Goal: Task Accomplishment & Management: Manage account settings

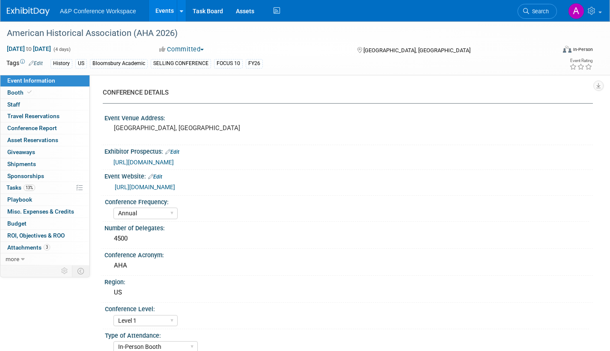
select select "Annual"
select select "Level 1"
select select "In-Person Booth"
select select "History"
select select "Bloomsbury Academic"
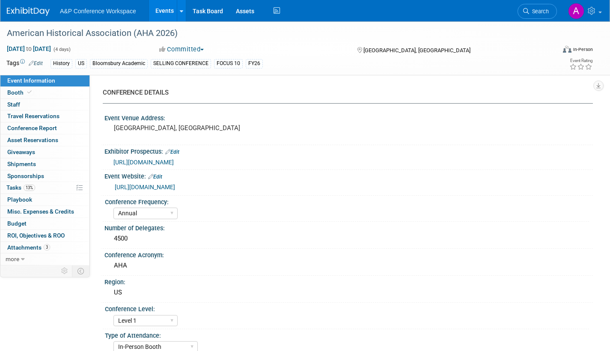
select select "[PERSON_NAME]"
select select "Networking/Commissioning"
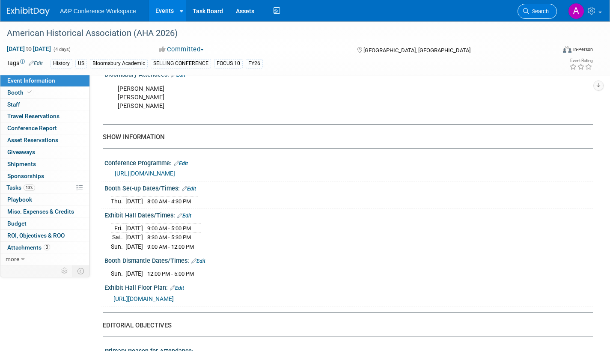
click at [537, 13] on span "Search" at bounding box center [539, 11] width 20 height 6
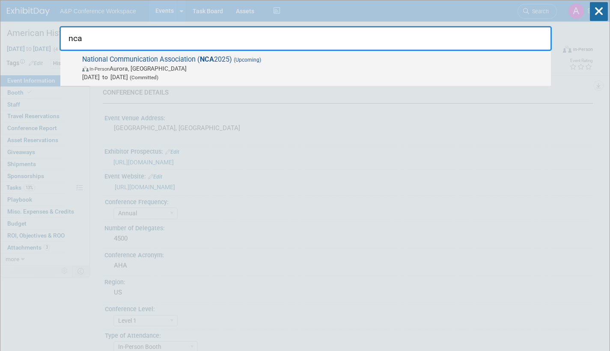
type input "nca"
click at [202, 70] on span "In-Person Aurora, CO" at bounding box center [314, 68] width 464 height 9
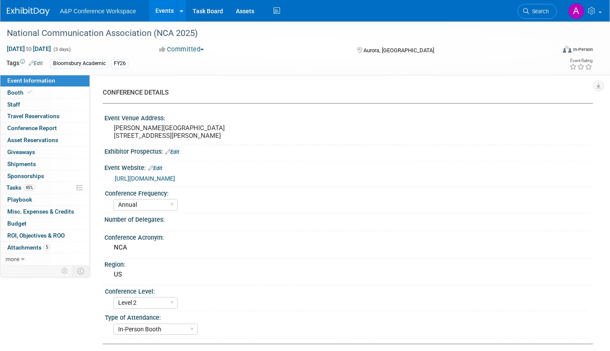
select select "Annual"
select select "Level 2"
select select "In-Person Booth"
select select "Communication"
select select "Bloomsbury Academic"
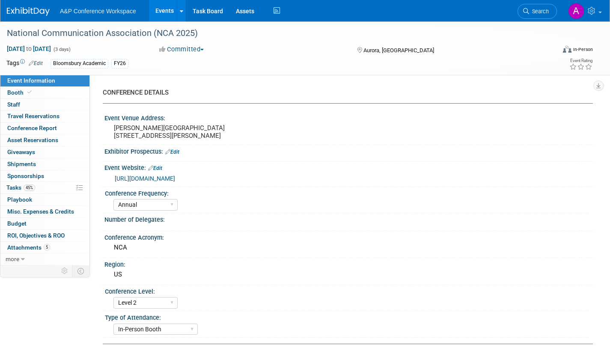
select select "[PERSON_NAME]"
select select "Networking/Commissioning"
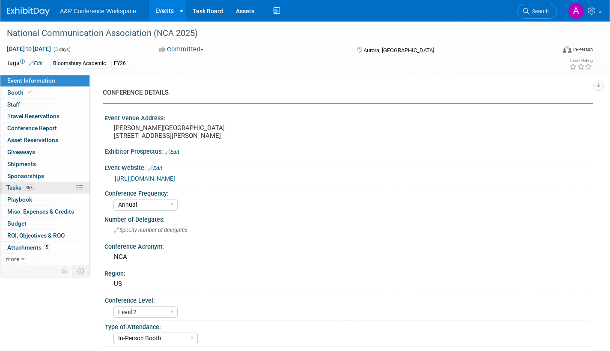
click at [18, 188] on span "Tasks 45%" at bounding box center [20, 187] width 29 height 7
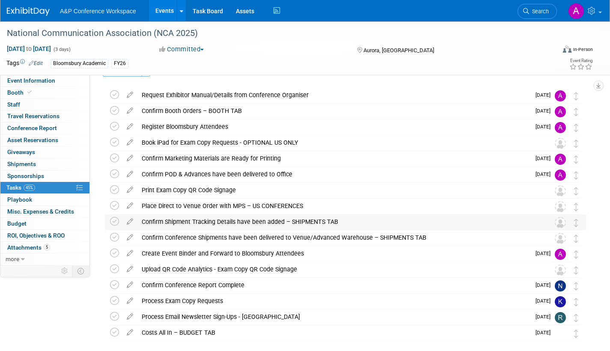
scroll to position [43, 0]
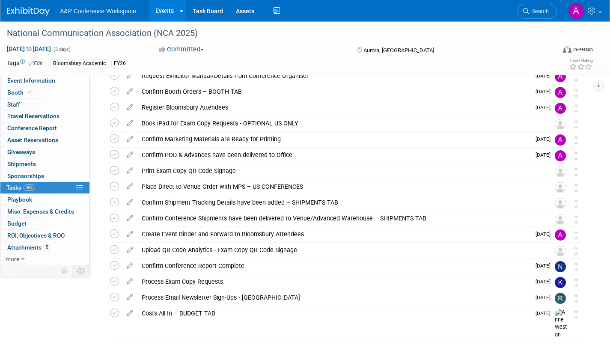
drag, startPoint x: 543, startPoint y: 12, endPoint x: 537, endPoint y: 17, distance: 7.4
click at [543, 12] on span "Search" at bounding box center [539, 11] width 20 height 6
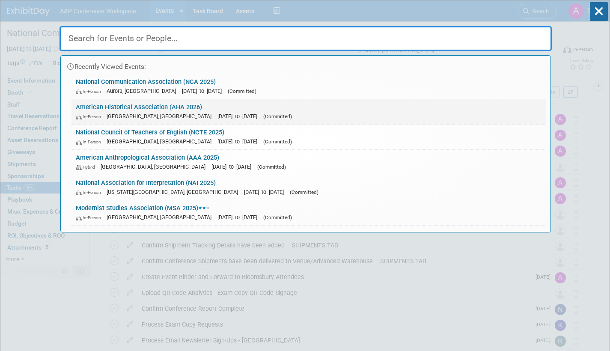
click at [134, 113] on span "[GEOGRAPHIC_DATA], [GEOGRAPHIC_DATA]" at bounding box center [161, 116] width 109 height 6
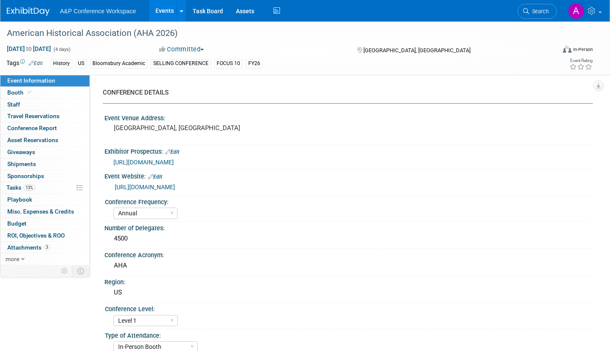
select select "Annual"
select select "Level 1"
select select "In-Person Booth"
select select "History"
select select "Bloomsbury Academic"
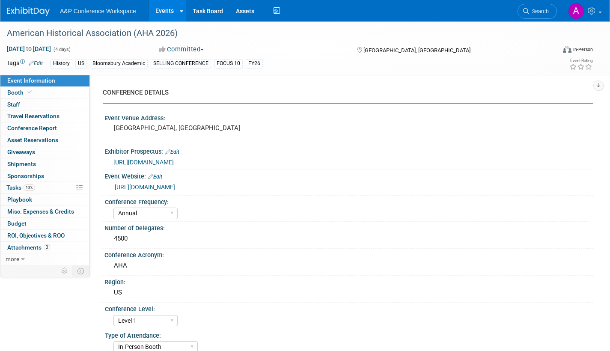
select select "[PERSON_NAME]"
select select "Networking/Commissioning"
click at [14, 187] on span "Tasks 13%" at bounding box center [20, 187] width 29 height 7
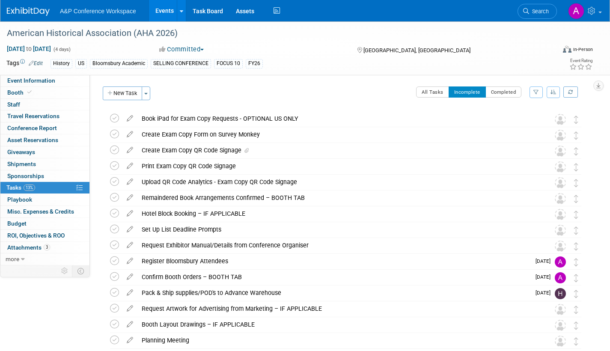
click at [531, 13] on span "Search" at bounding box center [539, 11] width 20 height 6
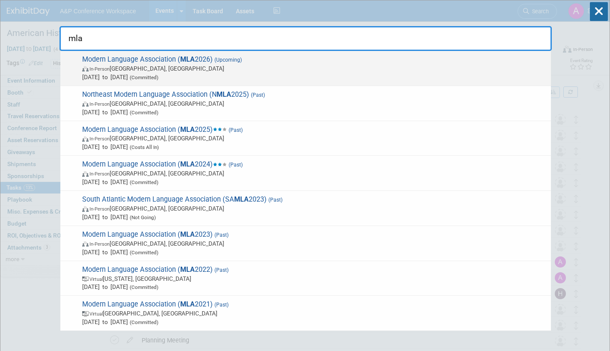
type input "mla"
click at [219, 74] on span "Jan 8, 2026 to Jan 11, 2026 (Committed)" at bounding box center [314, 77] width 464 height 9
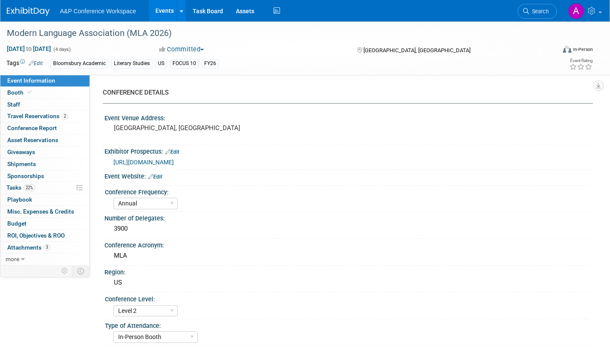
select select "Annual"
select select "Level 2"
select select "In-Person Booth"
select select "Literary Studies"
select select "Bloomsbury Academic"
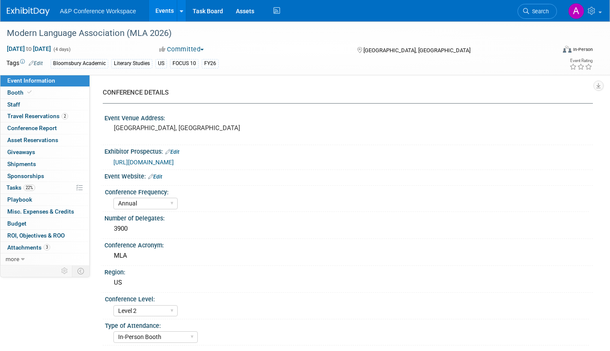
select select "[PERSON_NAME]"
select select "Networking/Commissioning"
click at [537, 12] on span "Search" at bounding box center [539, 11] width 20 height 6
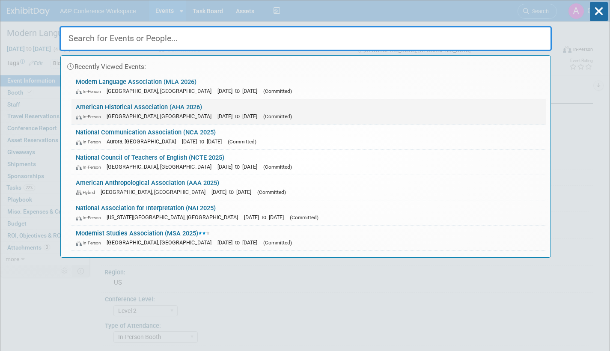
click at [276, 107] on link "American Historical Association (AHA 2026) In-Person Chicago, IL Jan 8, 2026 to…" at bounding box center [308, 111] width 474 height 25
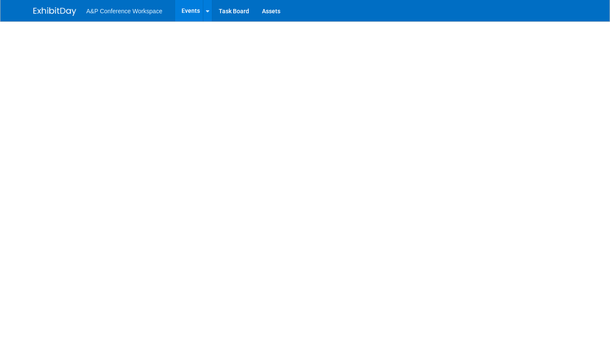
select select "Annual"
select select "Level 1"
select select "In-Person Booth"
select select "History"
select select "Bloomsbury Academic"
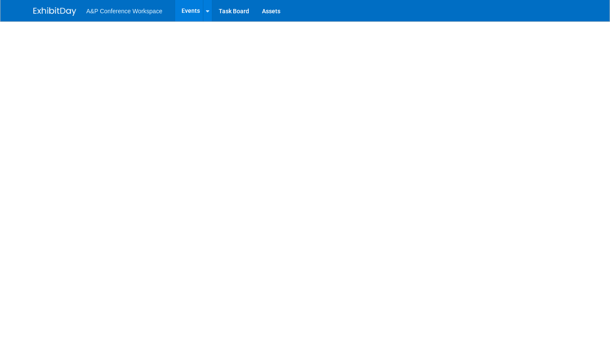
select select "[PERSON_NAME]"
select select "Networking/Commissioning"
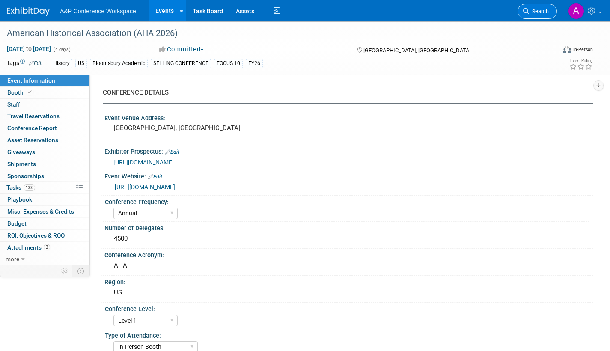
click at [541, 15] on link "Search" at bounding box center [536, 11] width 39 height 15
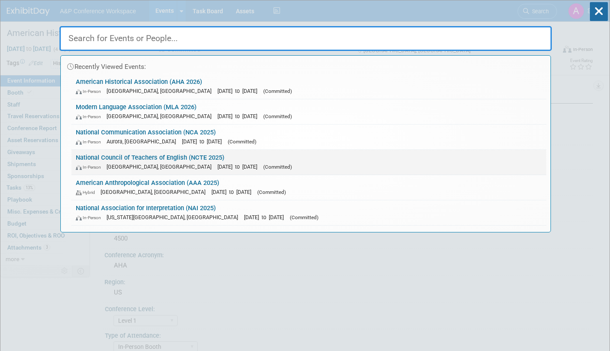
click at [263, 160] on link "National Council of Teachers of English (NCTE 2025) In-Person Denver, CO Nov 20…" at bounding box center [308, 162] width 474 height 25
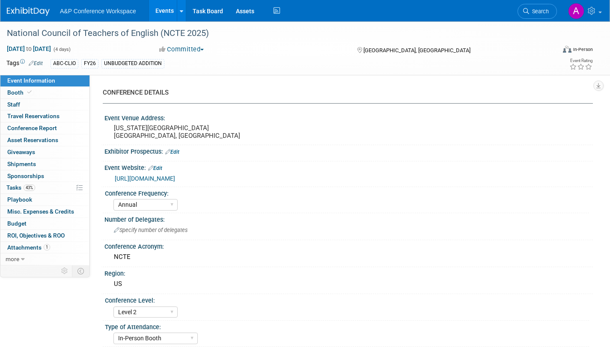
select select "Annual"
select select "Level 2"
select select "In-Person Booth"
select select "Schools"
select select "Bloomsbury Digital Resources"
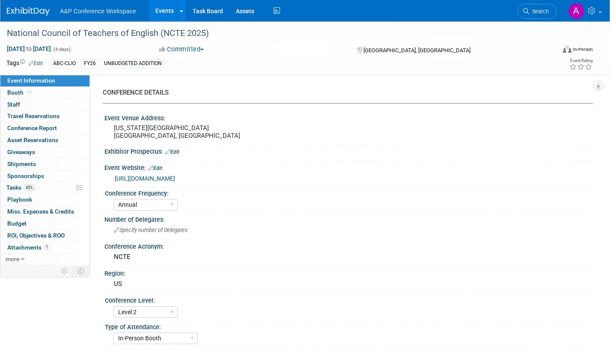
select select "[PERSON_NAME]"
select select "Brand/Subject Presence​"
click at [541, 14] on span "Search" at bounding box center [539, 11] width 20 height 6
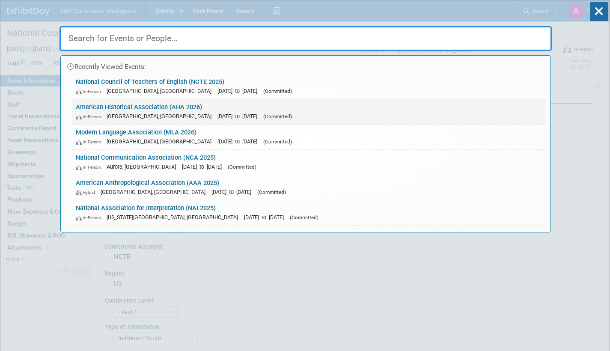
click at [241, 112] on div "In-Person [GEOGRAPHIC_DATA], [GEOGRAPHIC_DATA] [DATE] to [DATE] (Committed)" at bounding box center [309, 116] width 466 height 9
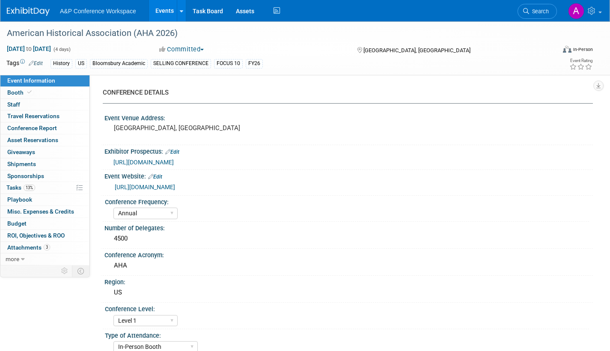
select select "Annual"
select select "Level 1"
select select "In-Person Booth"
select select "History"
select select "Bloomsbury Academic"
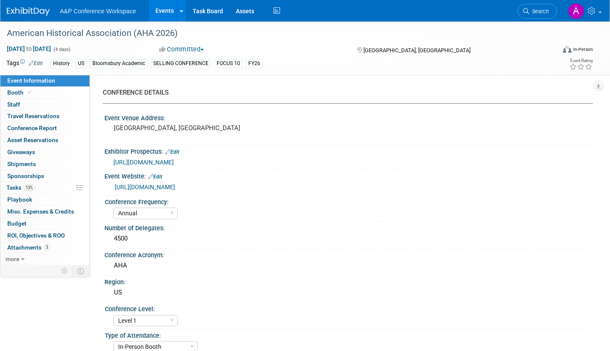
select select "[PERSON_NAME]"
select select "Networking/Commissioning"
click at [11, 186] on span "Tasks 13%" at bounding box center [20, 187] width 29 height 7
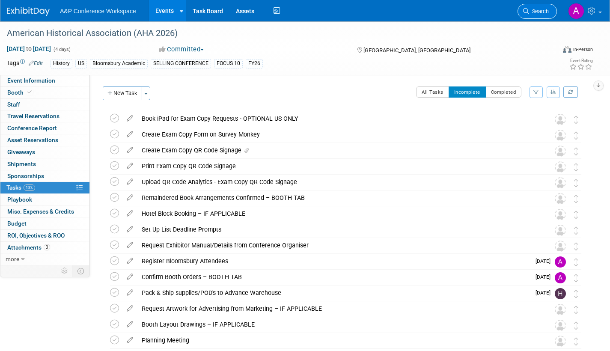
click at [542, 9] on span "Search" at bounding box center [539, 11] width 20 height 6
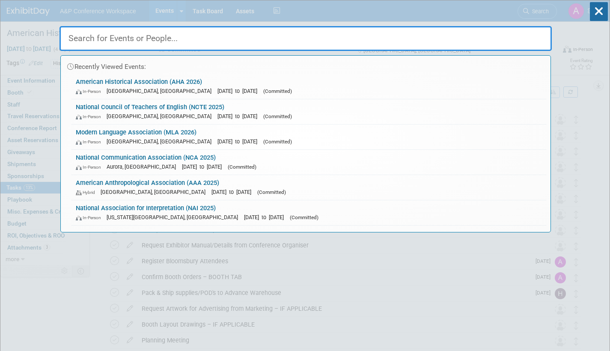
drag, startPoint x: 144, startPoint y: 162, endPoint x: 189, endPoint y: 163, distance: 44.9
click at [144, 163] on div "In-Person Aurora, CO Nov 19, 2025 to Nov 21, 2025 (Committed)" at bounding box center [309, 166] width 466 height 9
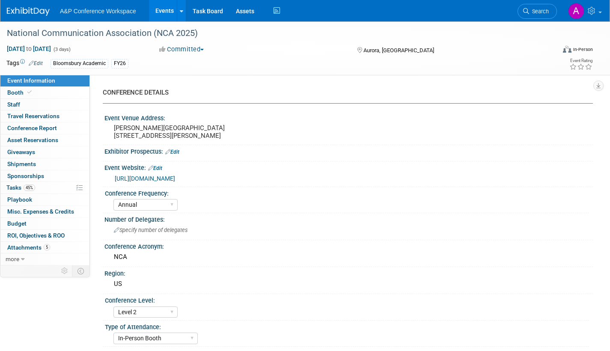
select select "Annual"
select select "Level 2"
select select "In-Person Booth"
select select "Communication"
select select "Bloomsbury Academic"
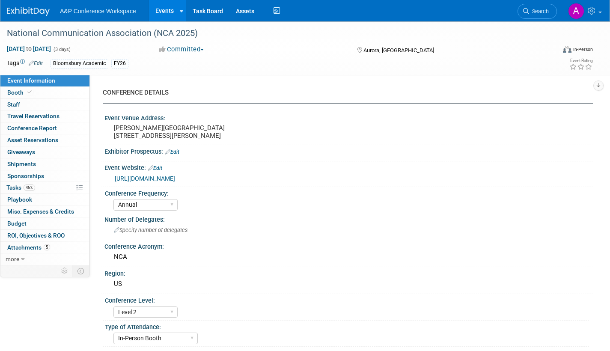
select select "[PERSON_NAME]"
select select "Networking/Commissioning"
click at [8, 186] on span "Tasks 45%" at bounding box center [20, 187] width 29 height 7
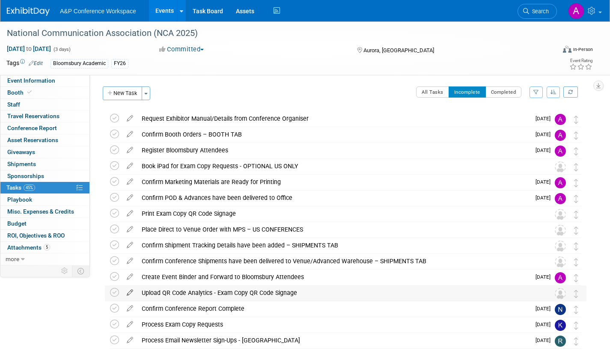
click at [130, 289] on icon at bounding box center [129, 290] width 15 height 11
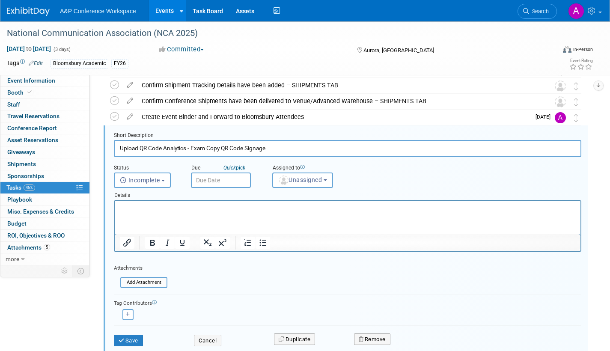
click at [240, 181] on input "text" at bounding box center [221, 179] width 60 height 15
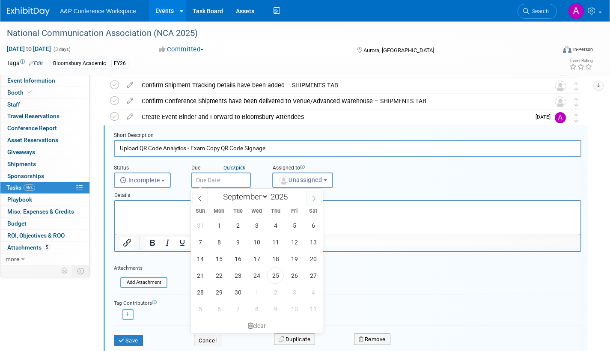
click at [320, 196] on div "January February March April May June July August September October November [D…" at bounding box center [257, 196] width 132 height 15
click at [313, 198] on icon at bounding box center [314, 198] width 6 height 6
click at [311, 196] on icon at bounding box center [314, 198] width 6 height 6
select select "11"
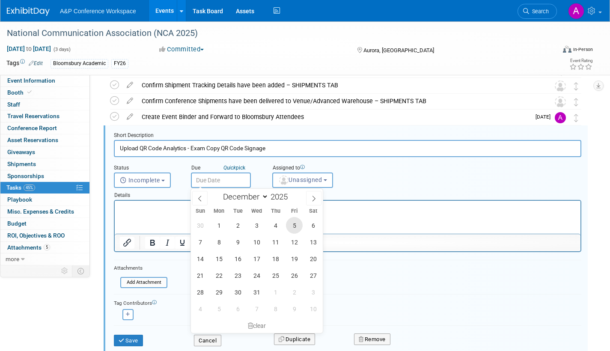
click at [293, 225] on span "5" at bounding box center [294, 225] width 17 height 17
type input "[DATE]"
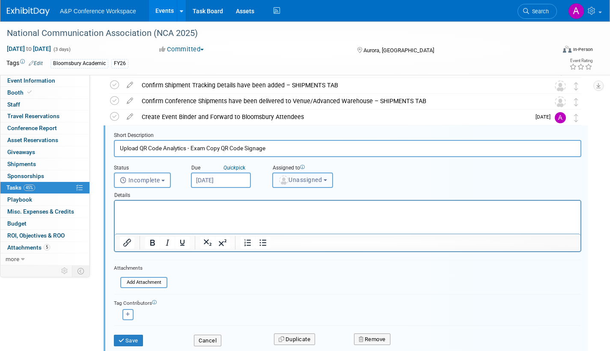
click at [298, 176] on span "Unassigned" at bounding box center [300, 179] width 44 height 7
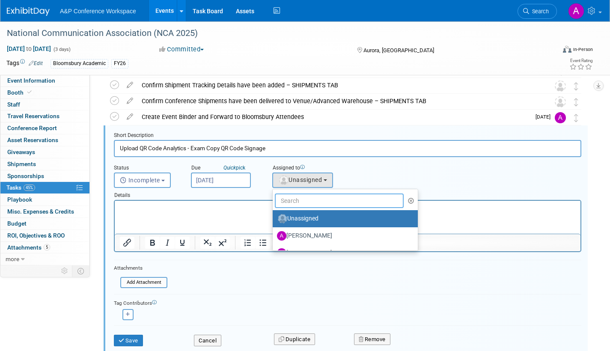
click at [301, 201] on input "text" at bounding box center [339, 200] width 129 height 15
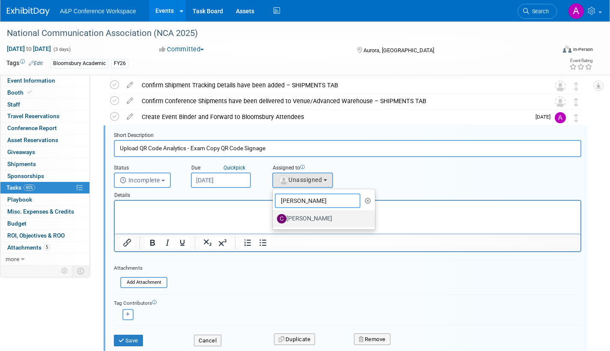
type input "[PERSON_NAME]"
click at [302, 222] on label "[PERSON_NAME]" at bounding box center [321, 219] width 89 height 14
click at [274, 220] on input "[PERSON_NAME]" at bounding box center [271, 218] width 6 height 6
select select "1a58e6ac-2dfa-429d-b54a-9dc2e557f424"
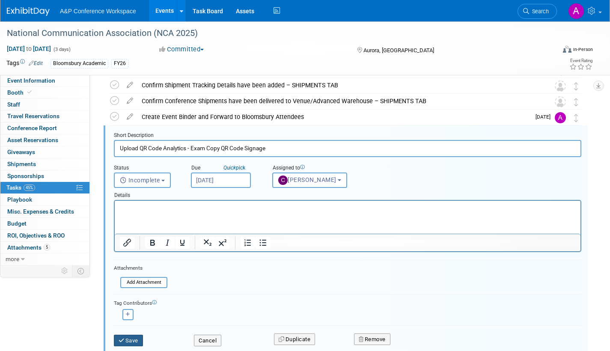
click at [124, 338] on icon "submit" at bounding box center [121, 340] width 7 height 6
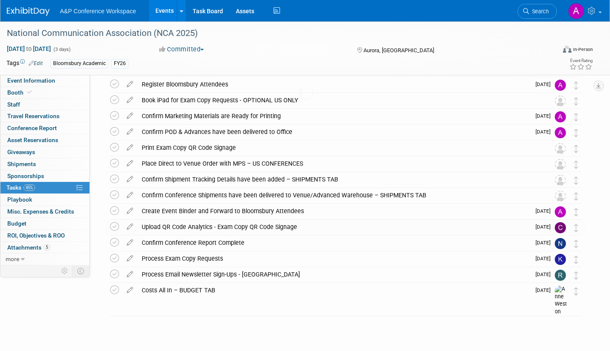
scroll to position [66, 0]
